Goal: Task Accomplishment & Management: Manage account settings

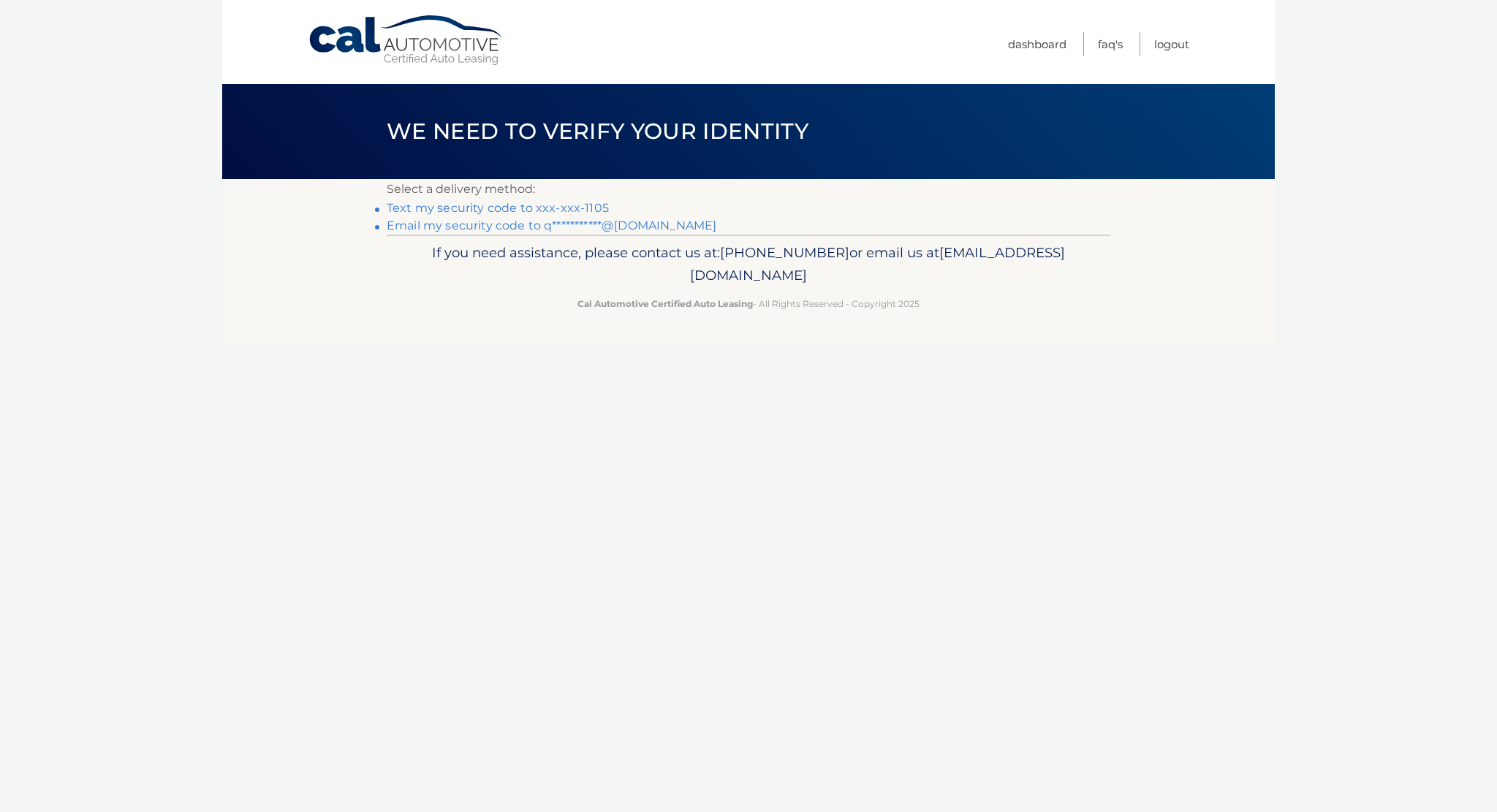
click at [538, 206] on link "Text my security code to xxx-xxx-1105" at bounding box center [497, 208] width 222 height 14
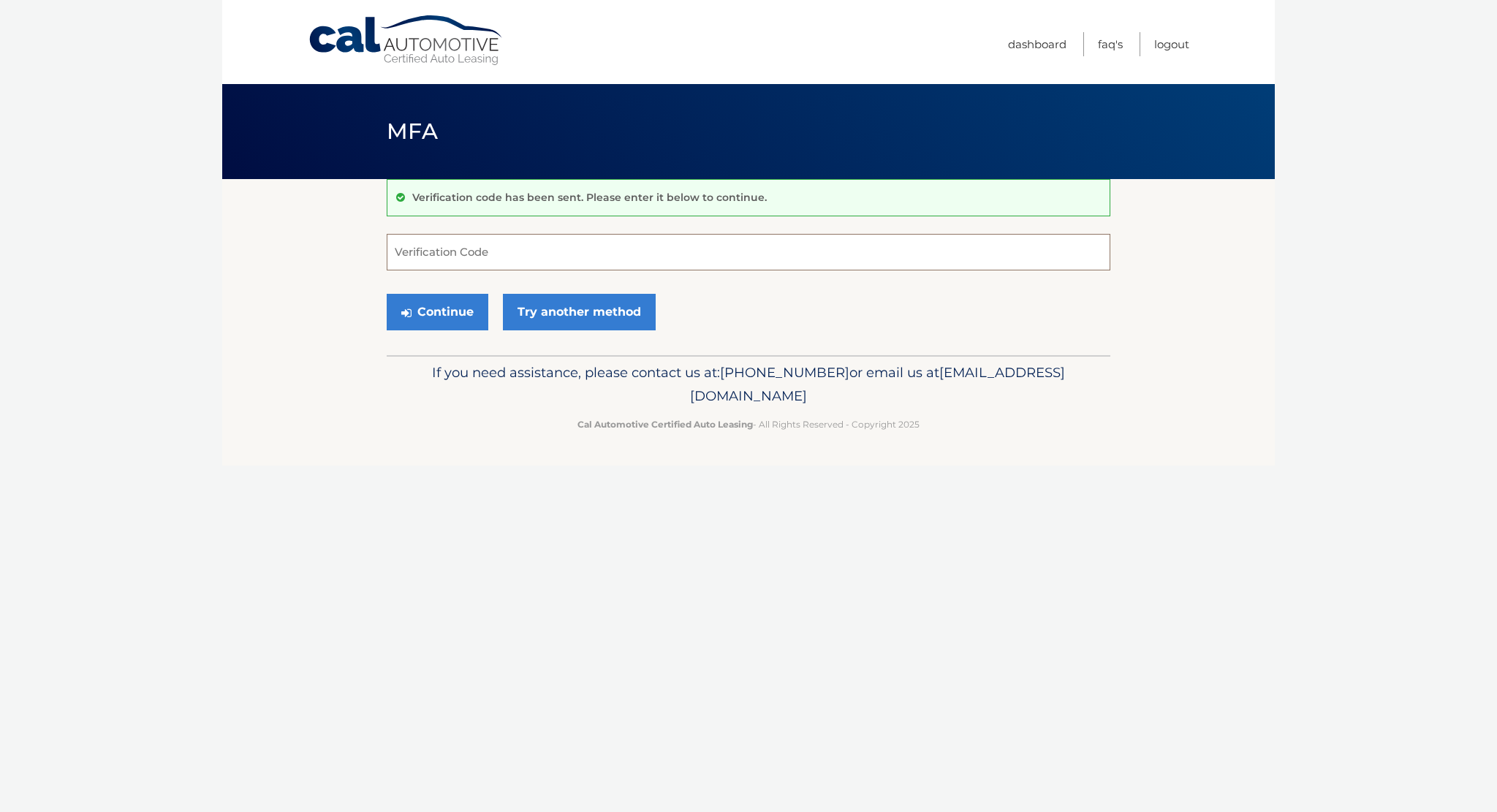
click at [533, 246] on input "Verification Code" at bounding box center [748, 252] width 723 height 36
type input "487061"
click at [386, 294] on button "Continue" at bounding box center [437, 312] width 102 height 36
click at [453, 306] on button "Continue" at bounding box center [437, 312] width 102 height 36
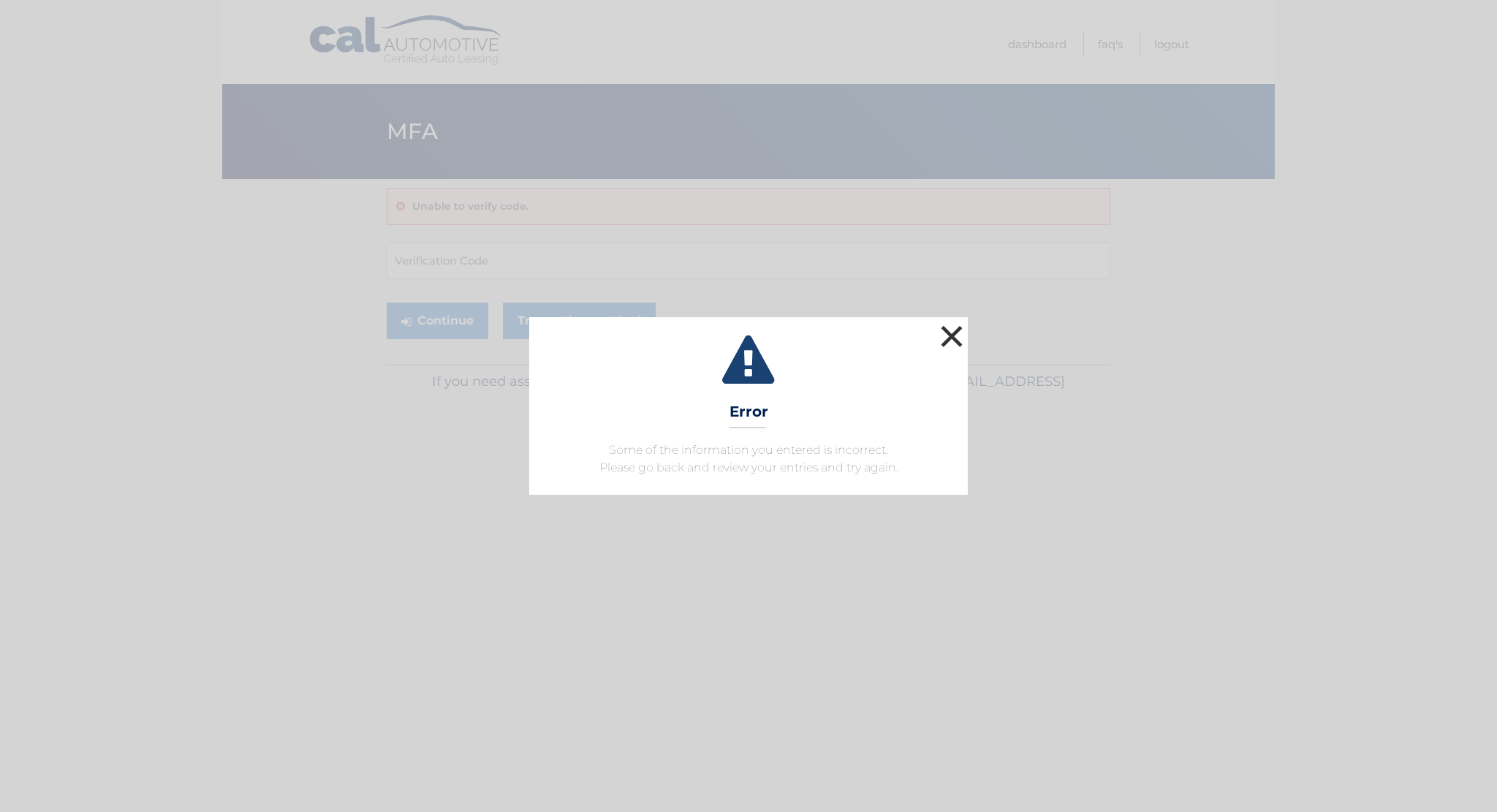
click at [949, 336] on button "×" at bounding box center [952, 336] width 29 height 29
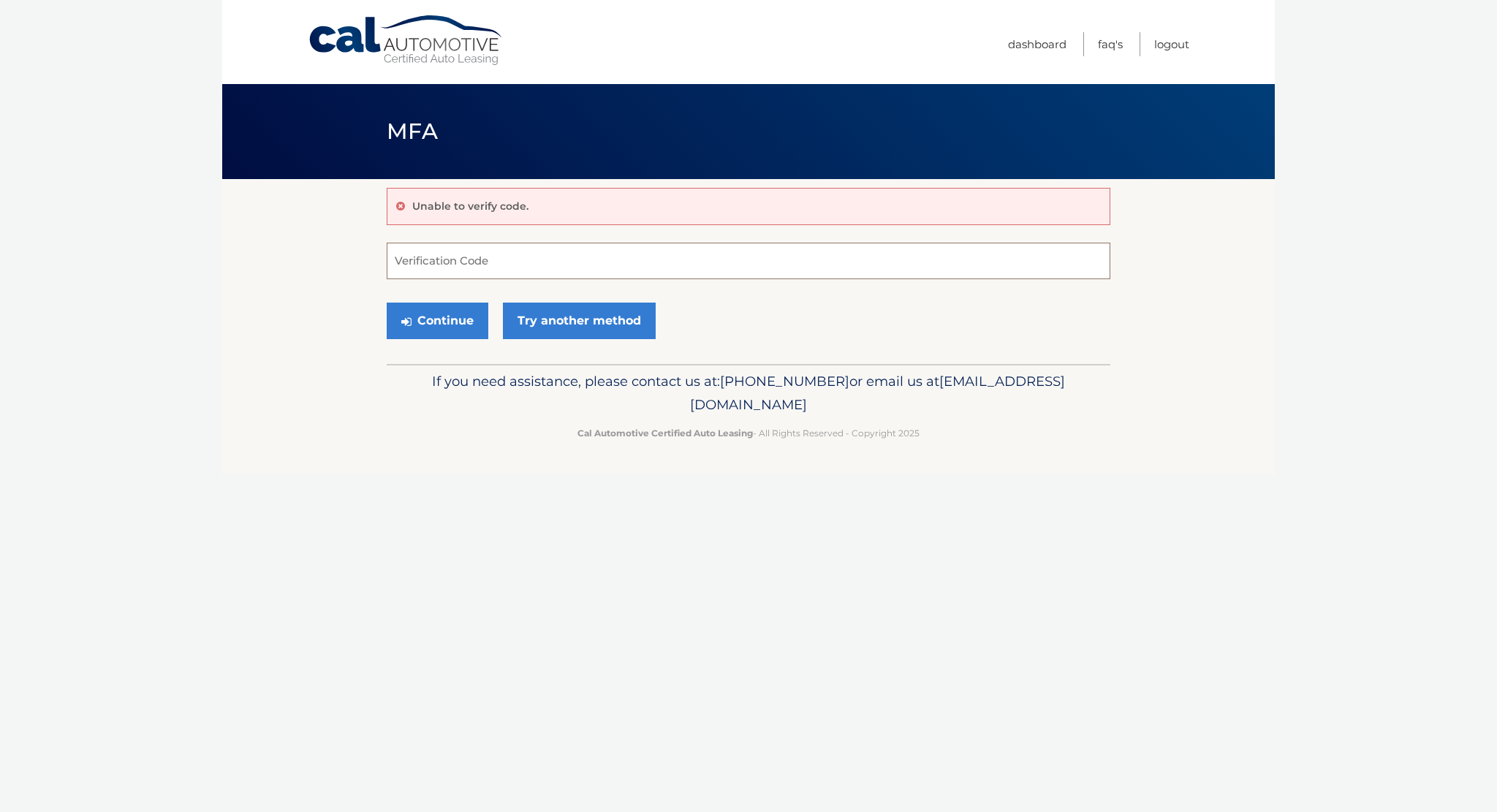
click at [526, 259] on input "Verification Code" at bounding box center [748, 260] width 723 height 36
type input "487061"
click at [461, 326] on button "Continue" at bounding box center [437, 320] width 102 height 36
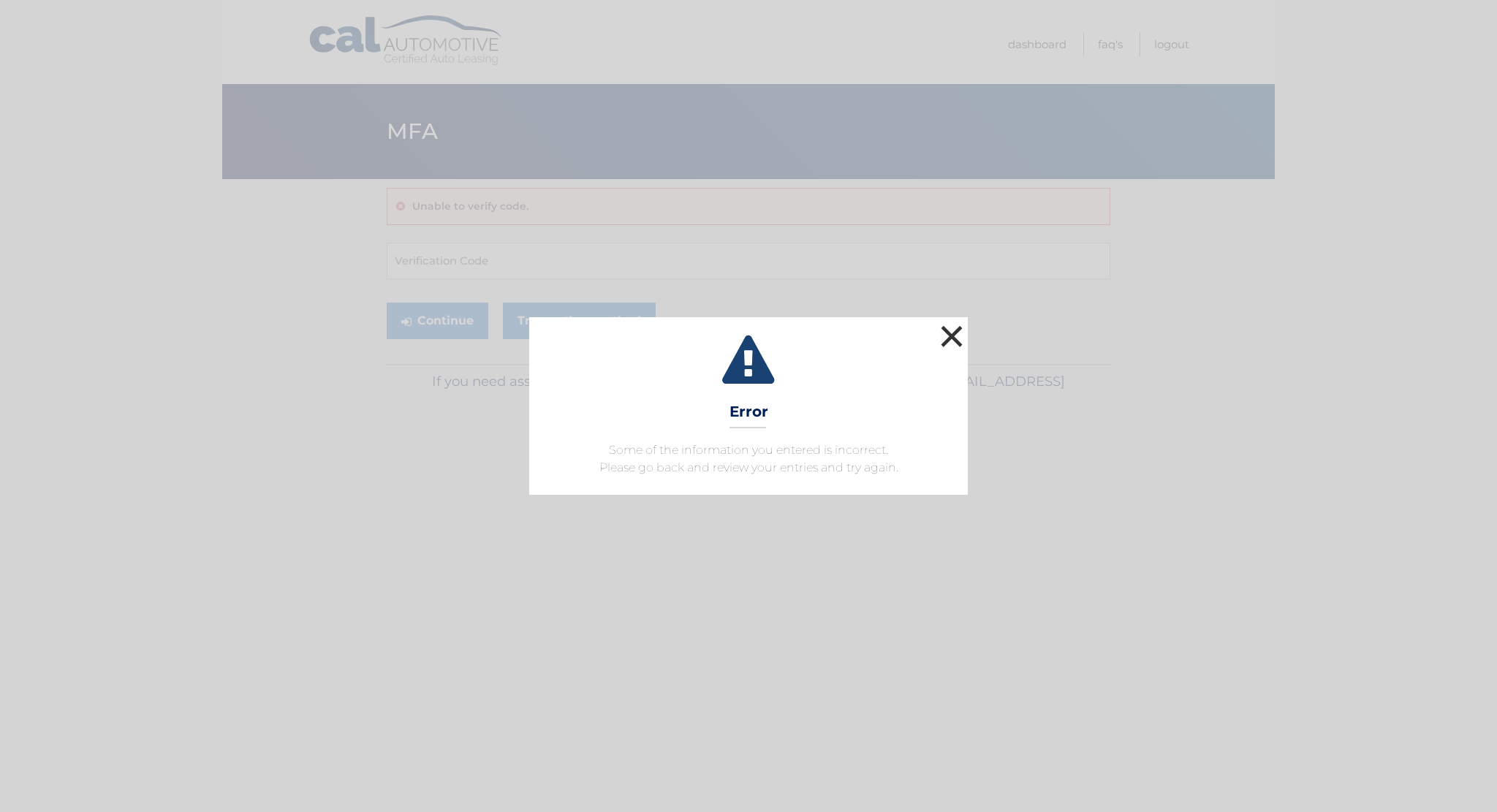
click at [943, 329] on button "×" at bounding box center [952, 336] width 29 height 29
